Goal: Task Accomplishment & Management: Manage account settings

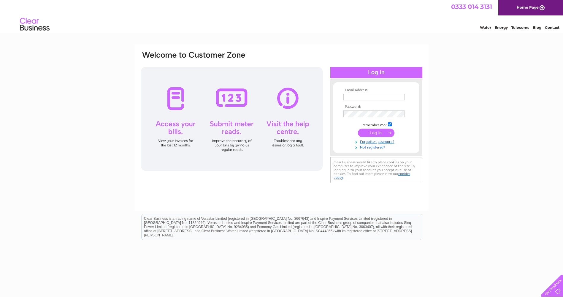
type input "[EMAIL_ADDRESS][PERSON_NAME][DOMAIN_NAME]"
click at [378, 131] on input "submit" at bounding box center [376, 132] width 36 height 8
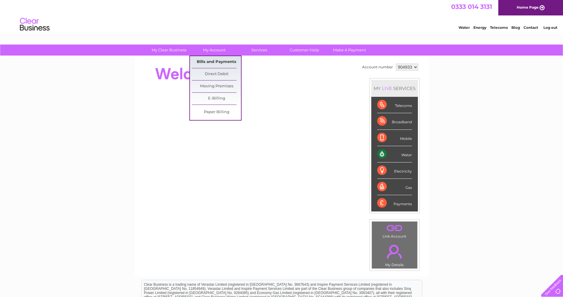
click at [220, 61] on link "Bills and Payments" at bounding box center [216, 62] width 49 height 12
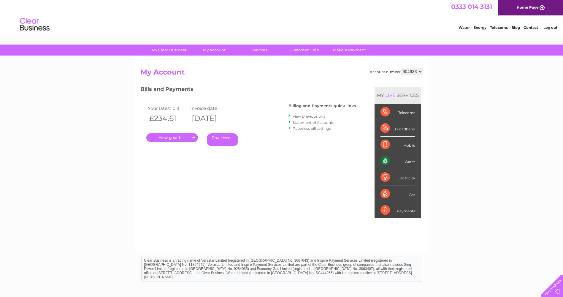
click at [182, 138] on link "." at bounding box center [172, 137] width 52 height 9
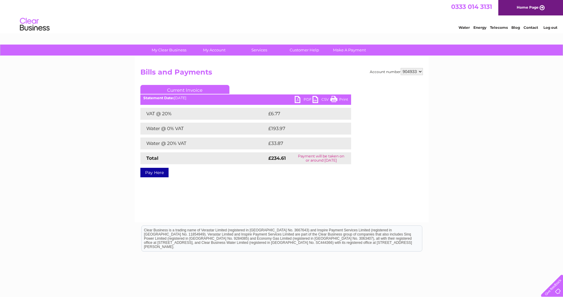
click at [305, 101] on link "PDF" at bounding box center [304, 100] width 18 height 9
